Goal: Task Accomplishment & Management: Manage account settings

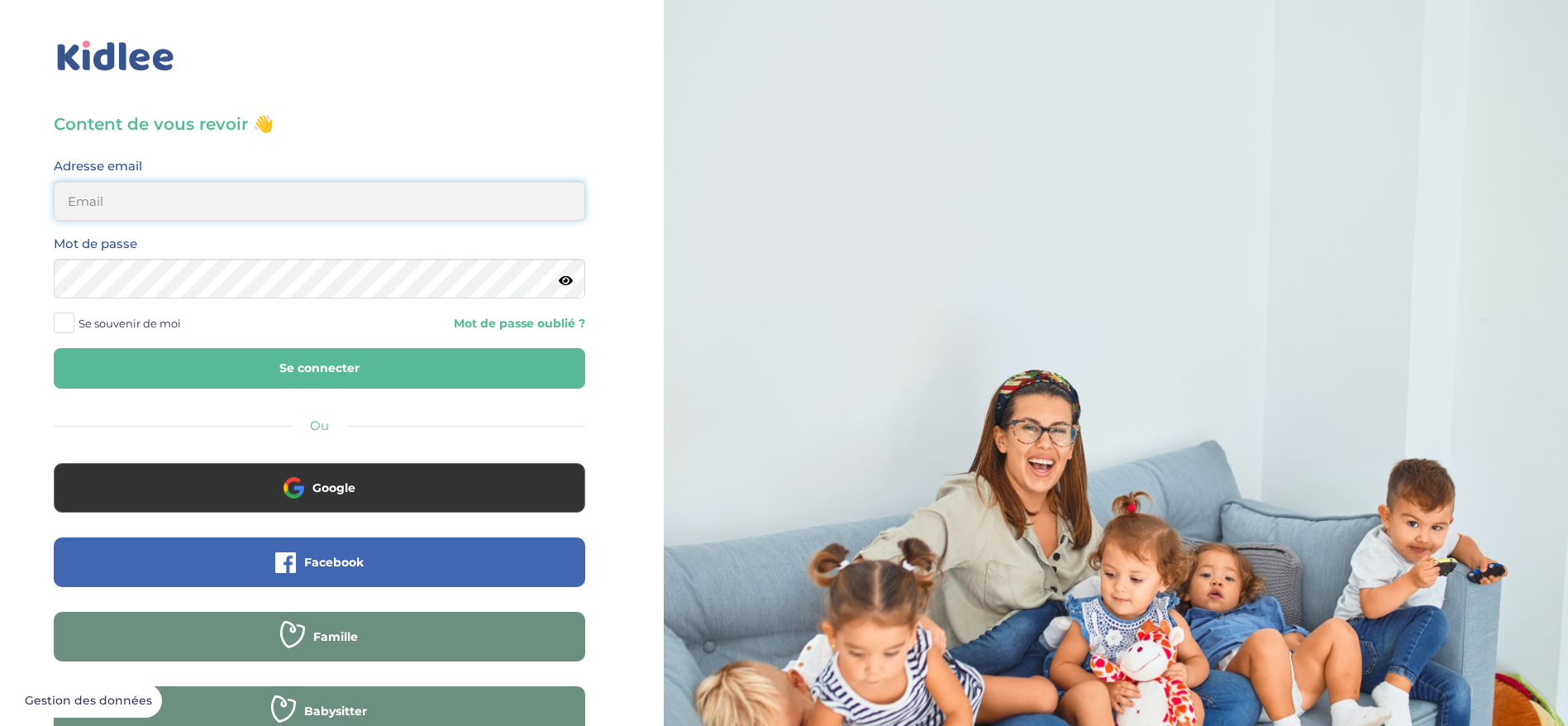
click at [260, 201] on input "email" at bounding box center [319, 201] width 532 height 40
type input "ham.ferial@gmail.com"
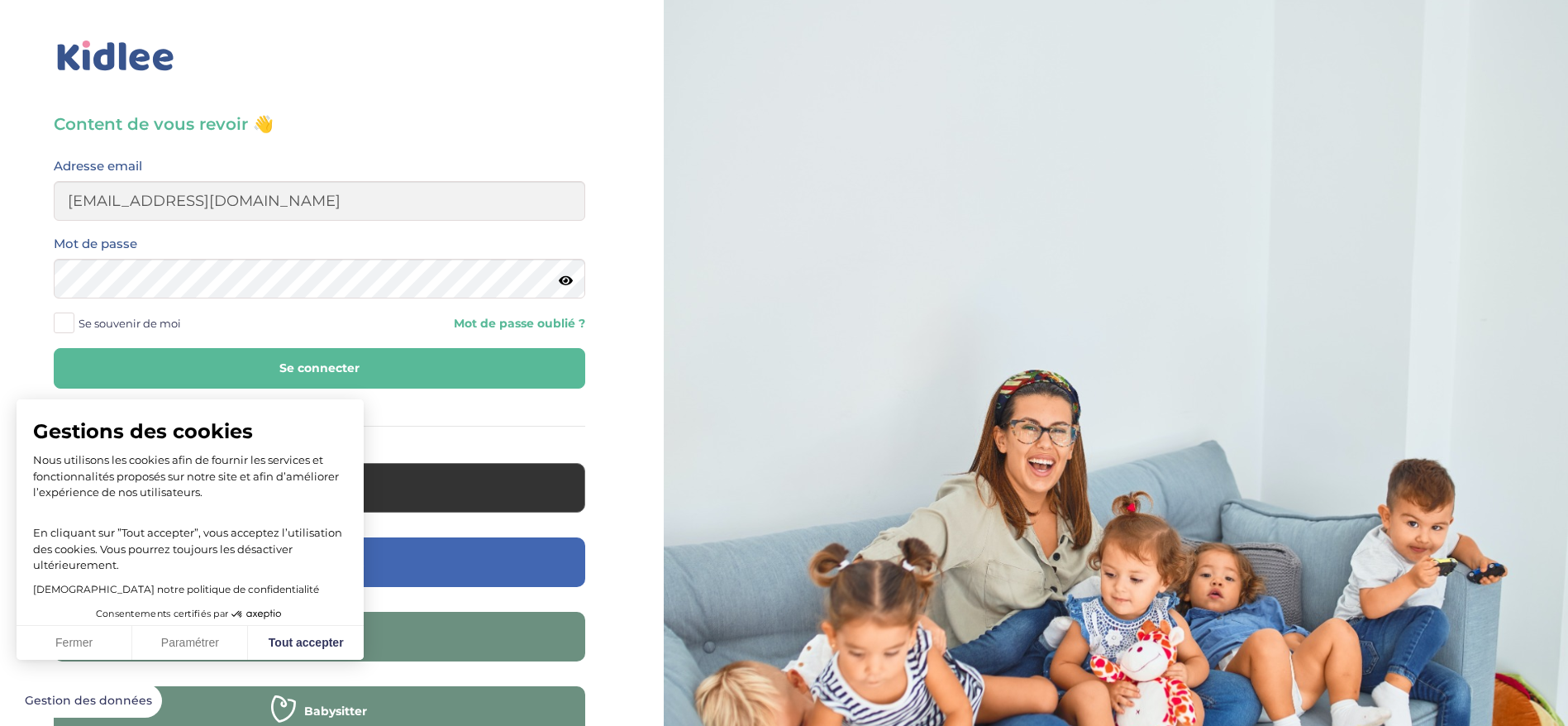
click at [474, 322] on link "Mot de passe oublié ?" at bounding box center [458, 323] width 253 height 16
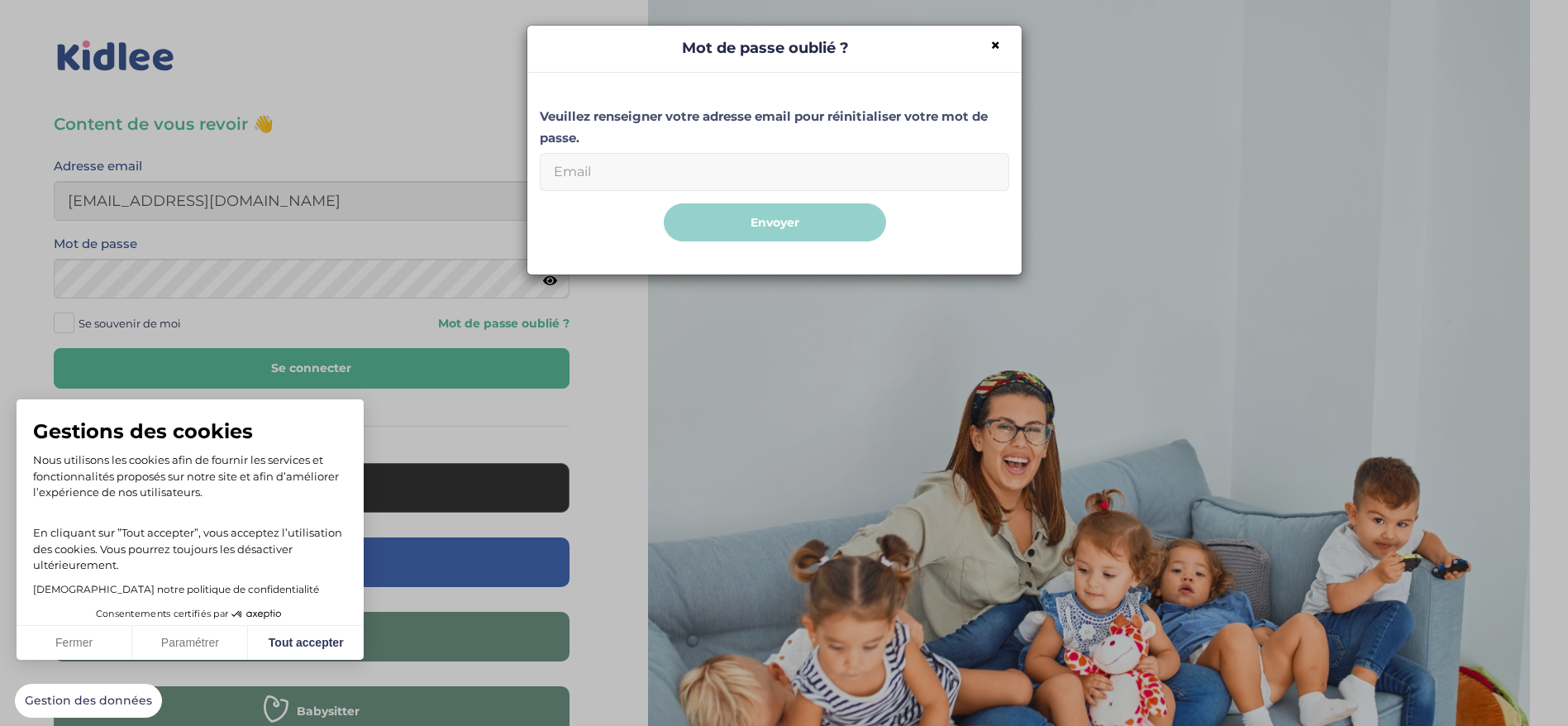
click at [725, 180] on input "Email" at bounding box center [775, 172] width 469 height 38
type input "ham.ferial@gmail.com"
click at [791, 221] on button "Envoyer" at bounding box center [775, 223] width 222 height 39
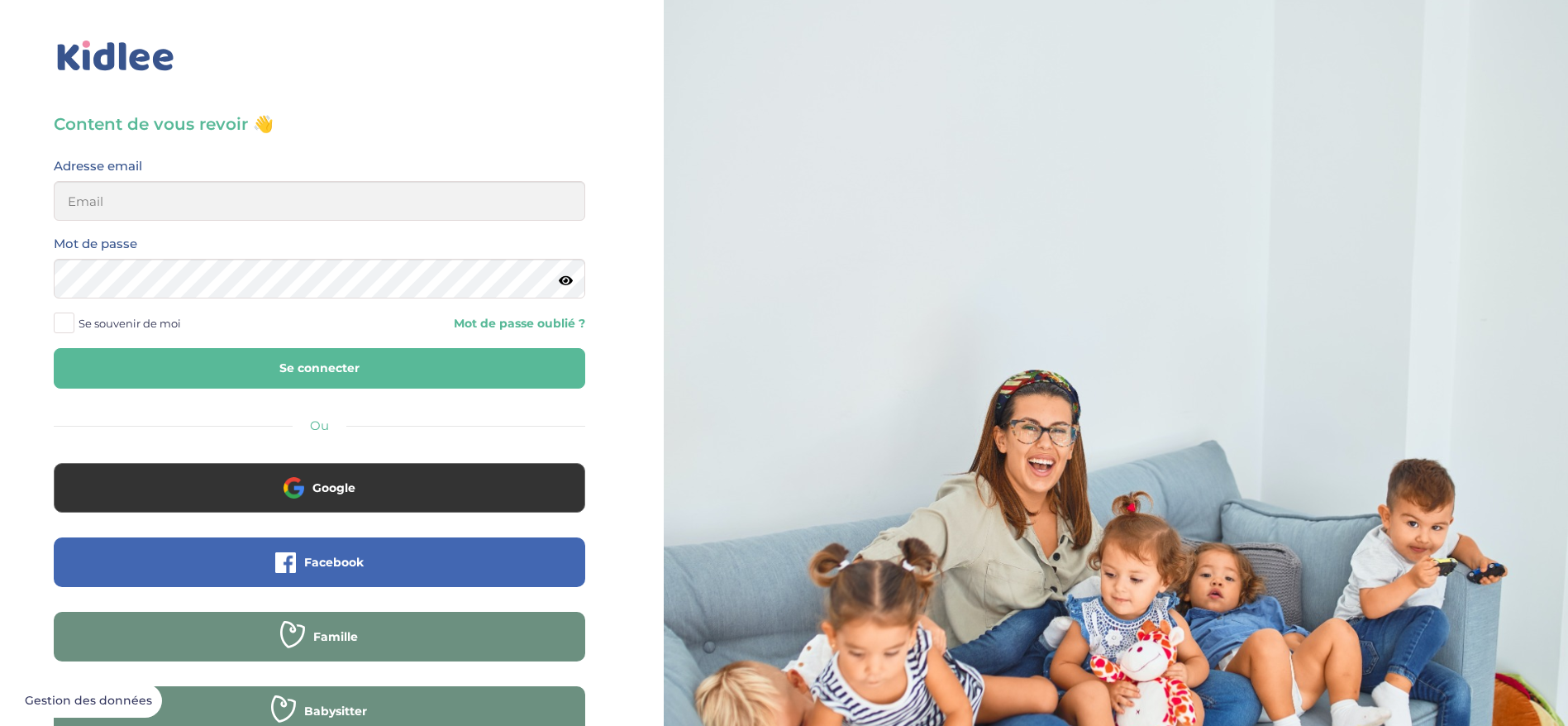
click at [519, 327] on link "Mot de passe oublié ?" at bounding box center [458, 323] width 253 height 16
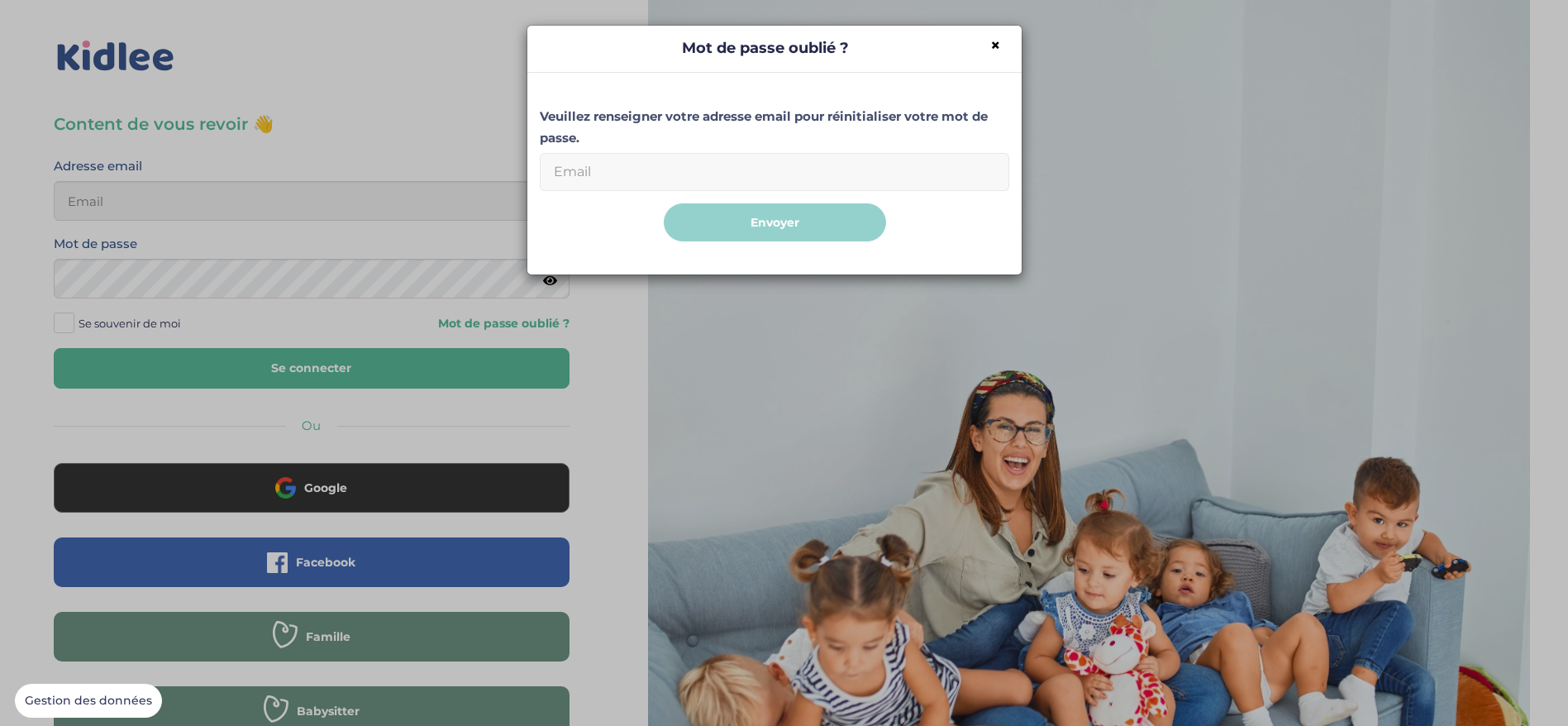
click at [701, 135] on label "Veuillez renseigner votre adresse email pour réinitialiser votre mot de passe." at bounding box center [775, 127] width 469 height 43
click at [687, 170] on input "Email" at bounding box center [775, 172] width 469 height 38
paste input "[EMAIL_ADDRESS][DOMAIN_NAME]"
type input "[EMAIL_ADDRESS][DOMAIN_NAME]"
click at [722, 222] on button "Envoyer" at bounding box center [775, 223] width 222 height 39
